Goal: Transaction & Acquisition: Obtain resource

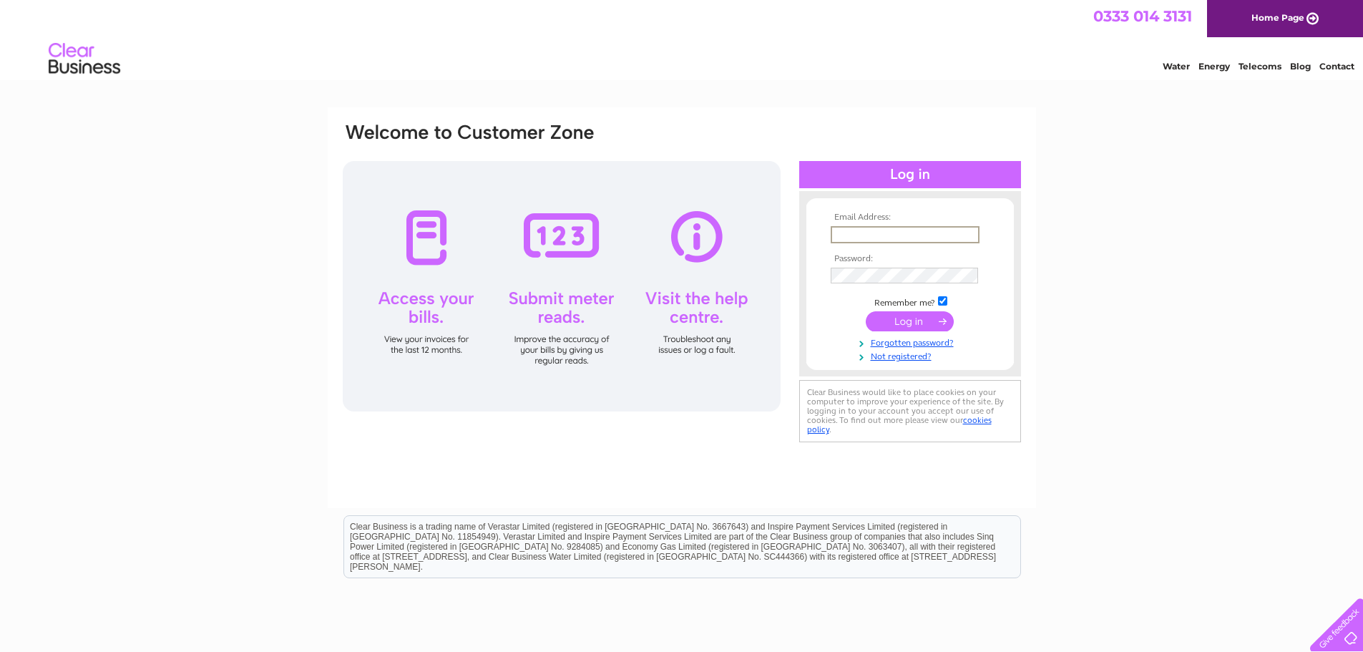
click at [895, 226] on input "text" at bounding box center [905, 234] width 149 height 17
type input "robert@newconcept-ltd.com"
click at [880, 321] on input "submit" at bounding box center [910, 320] width 88 height 20
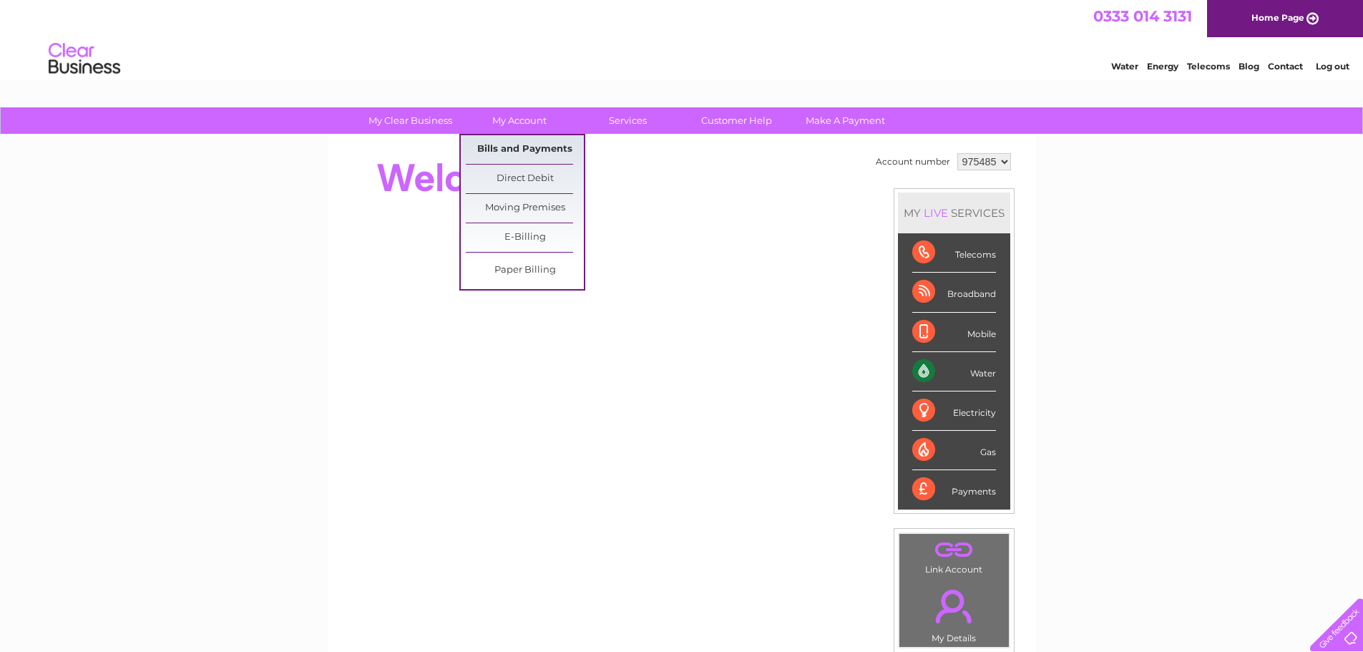
click at [515, 143] on link "Bills and Payments" at bounding box center [525, 149] width 118 height 29
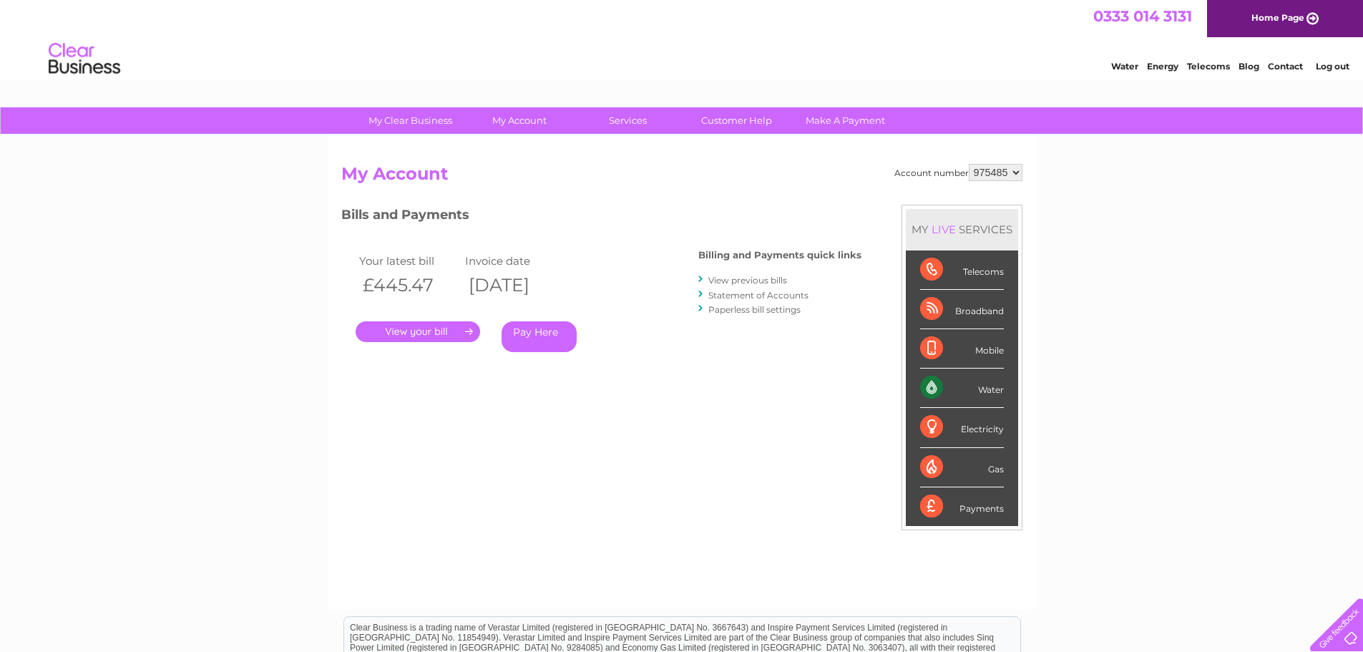
click at [432, 335] on link "." at bounding box center [418, 331] width 125 height 21
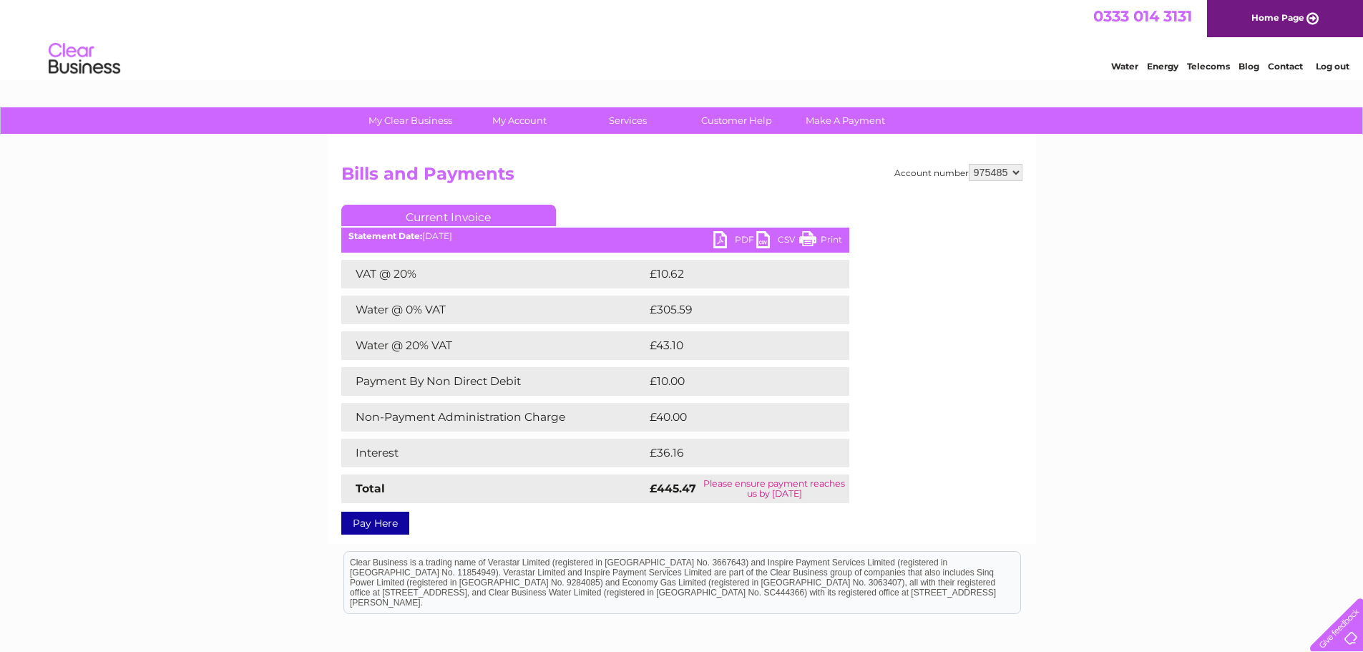
click at [726, 233] on link "PDF" at bounding box center [734, 241] width 43 height 21
click at [1328, 66] on link "Log out" at bounding box center [1333, 66] width 34 height 11
